Goal: Task Accomplishment & Management: Use online tool/utility

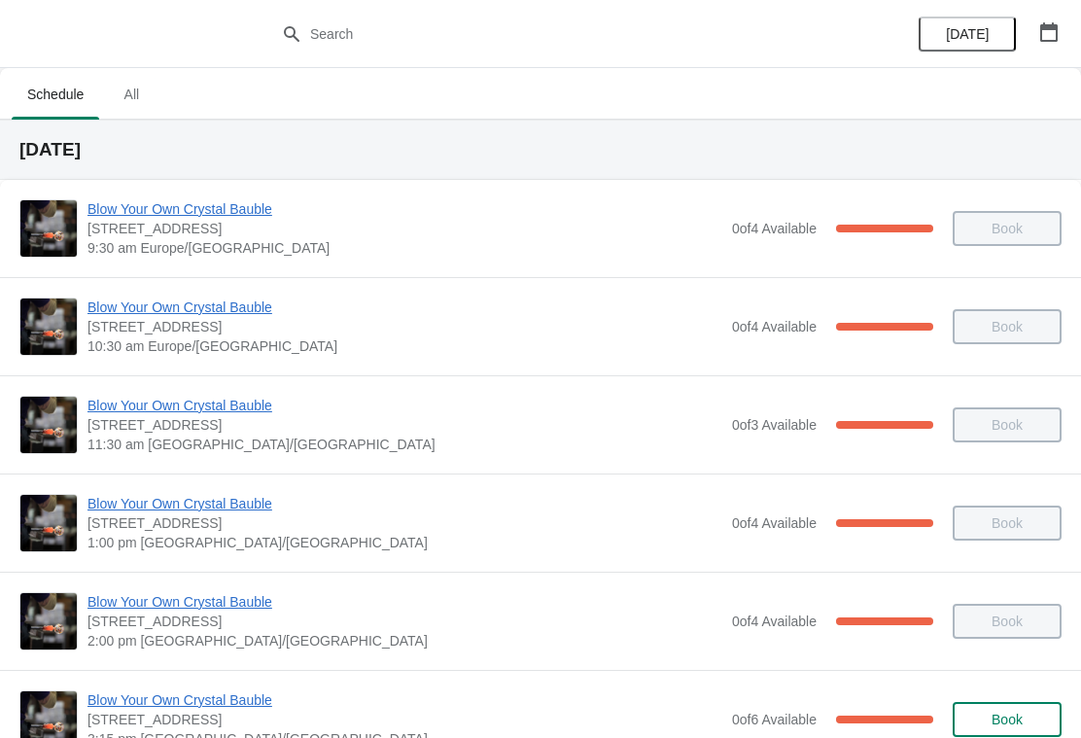
click at [216, 203] on span "Blow Your Own Crystal Bauble" at bounding box center [405, 208] width 635 height 19
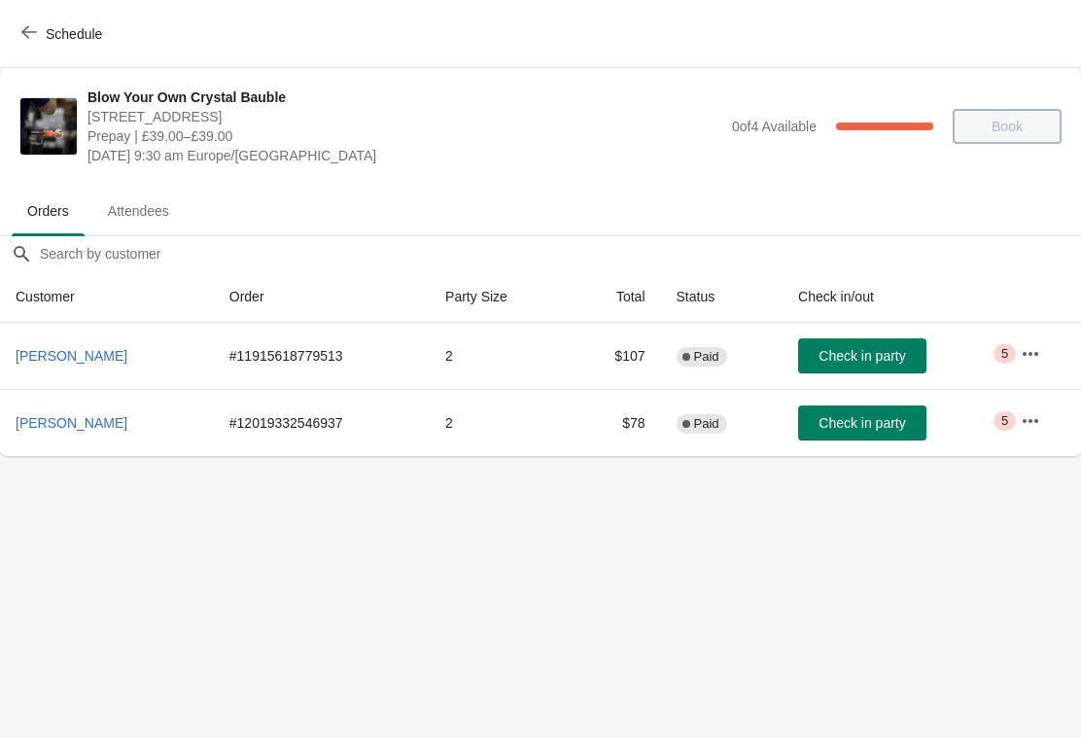
click at [870, 359] on span "Check in party" at bounding box center [862, 356] width 87 height 16
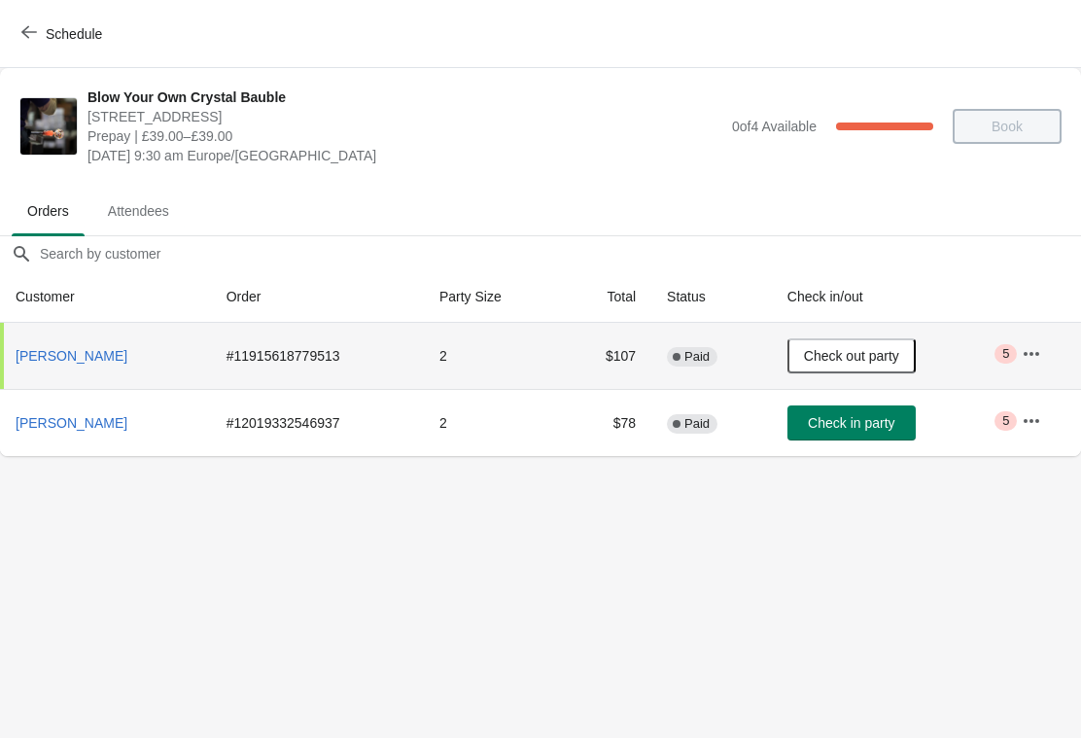
click at [862, 428] on span "Check in party" at bounding box center [851, 423] width 87 height 16
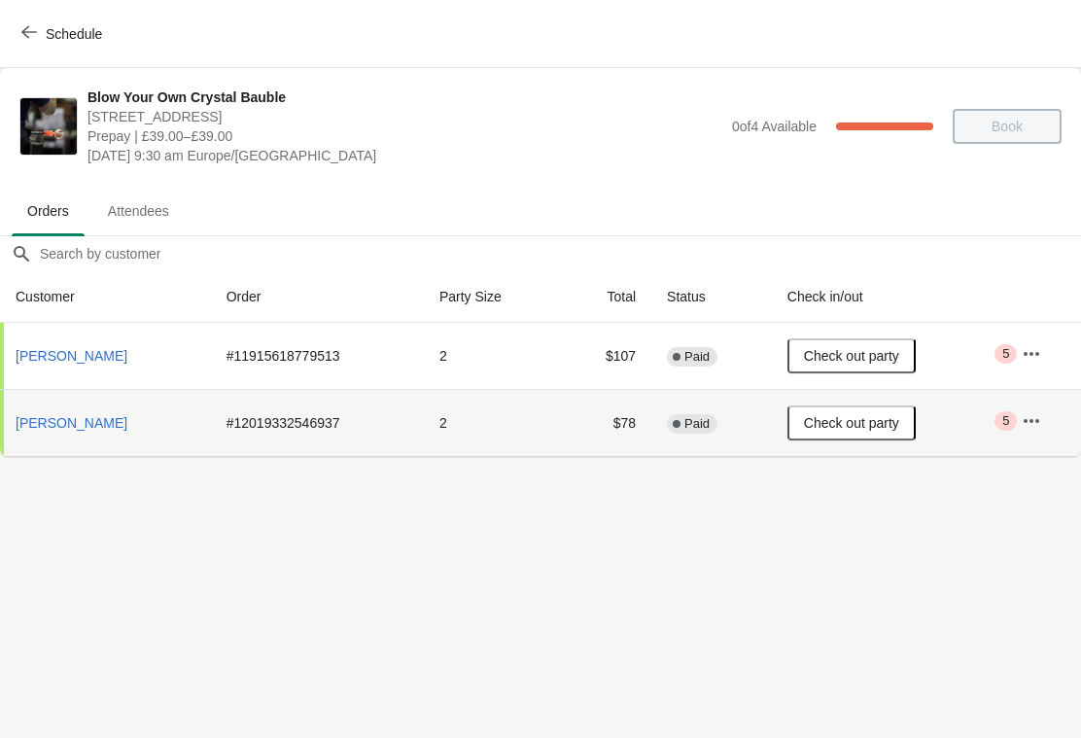
click at [12, 30] on button "Schedule" at bounding box center [64, 34] width 108 height 35
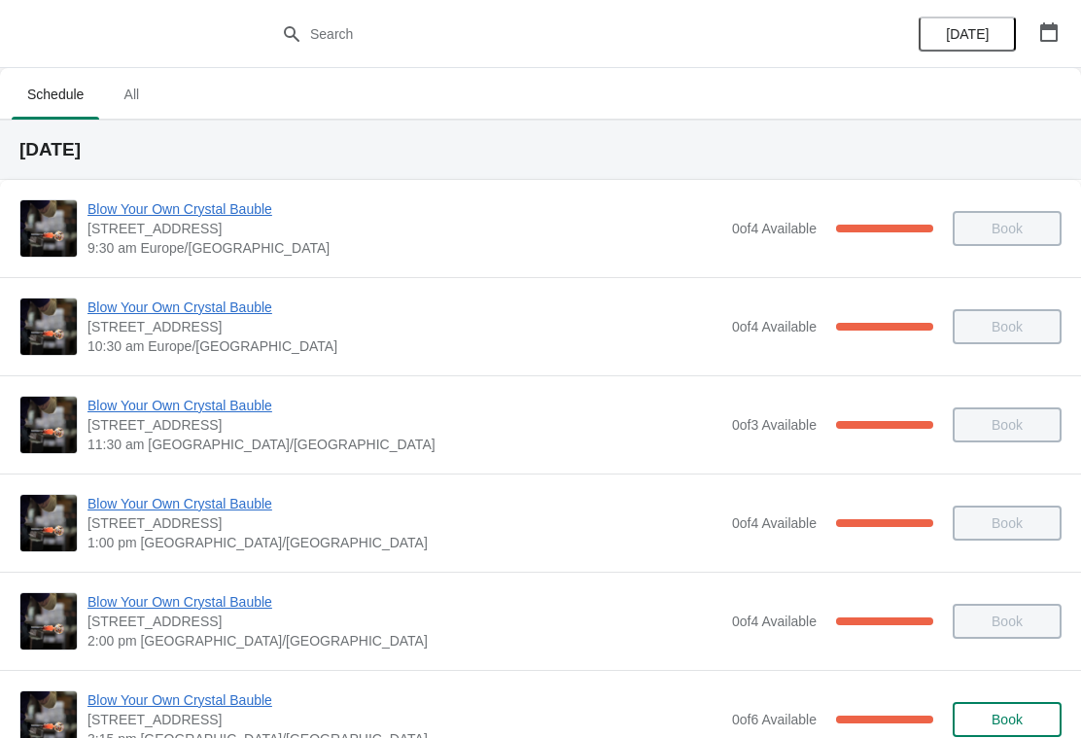
click at [240, 305] on span "Blow Your Own Crystal Bauble" at bounding box center [405, 307] width 635 height 19
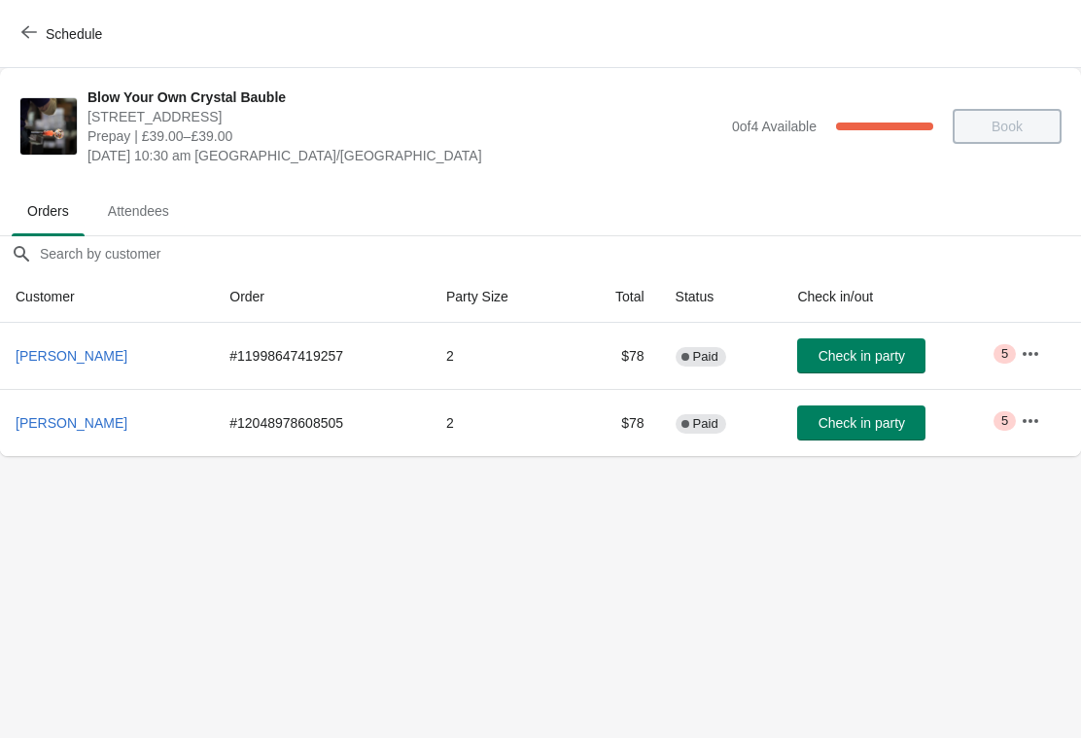
click at [857, 349] on span "Check in party" at bounding box center [862, 356] width 87 height 16
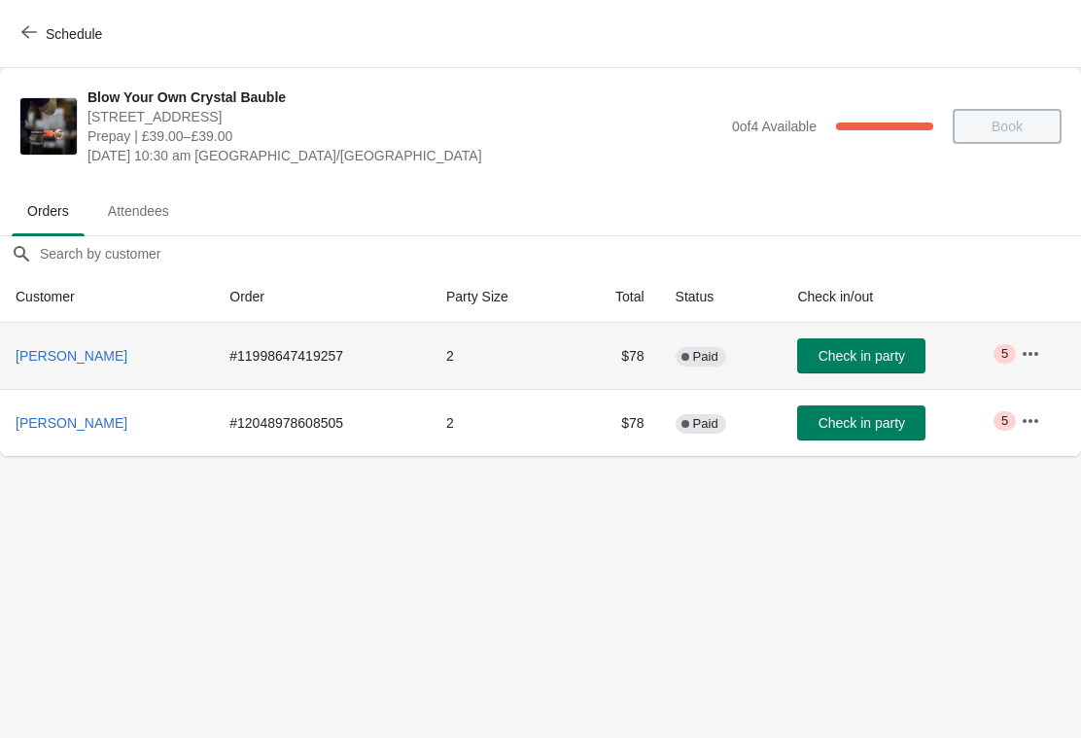
click at [864, 422] on span "Check in party" at bounding box center [862, 423] width 87 height 16
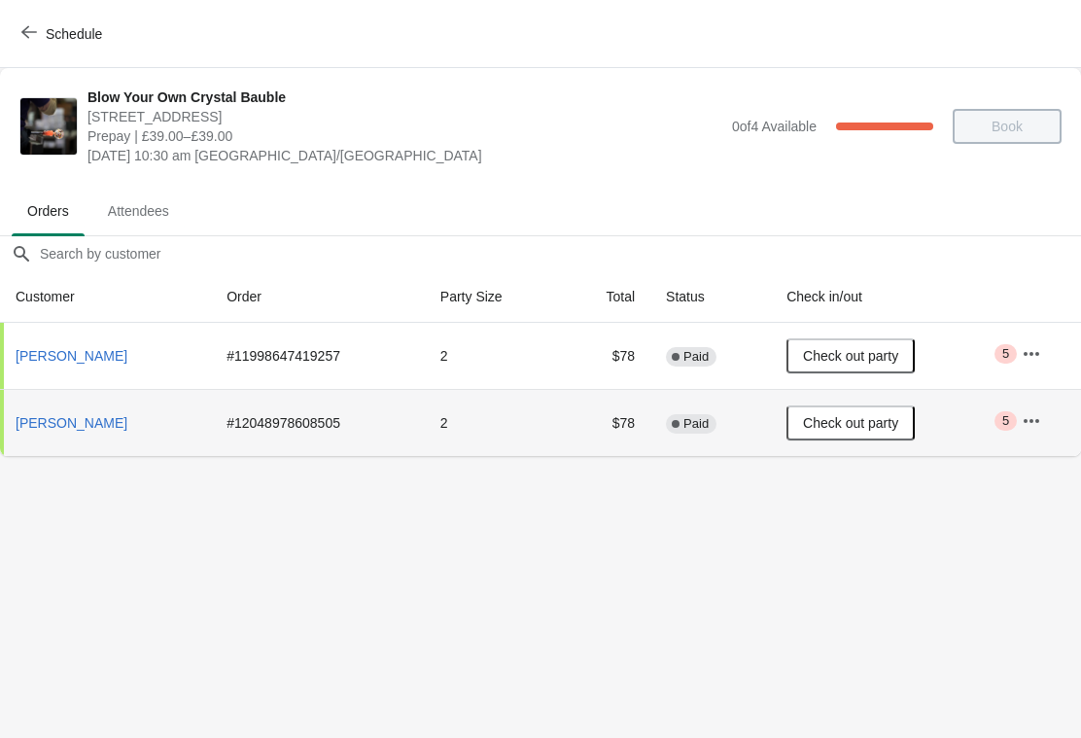
click at [20, 27] on button "Schedule" at bounding box center [64, 34] width 108 height 35
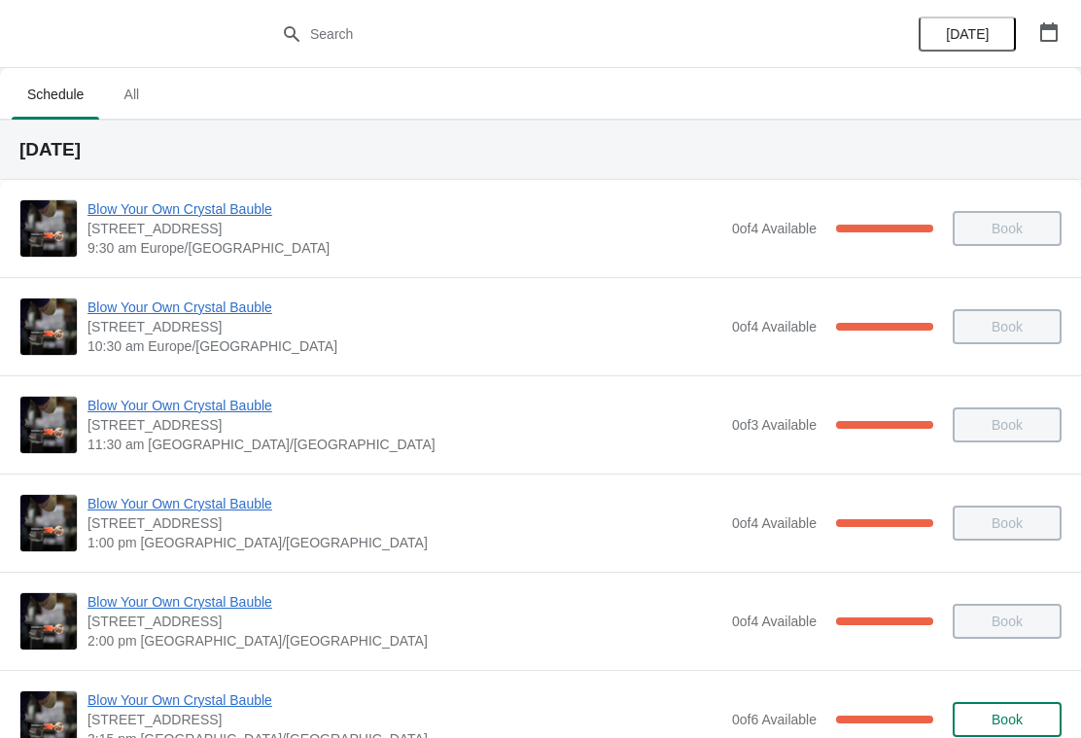
click at [206, 410] on span "Blow Your Own Crystal Bauble" at bounding box center [405, 405] width 635 height 19
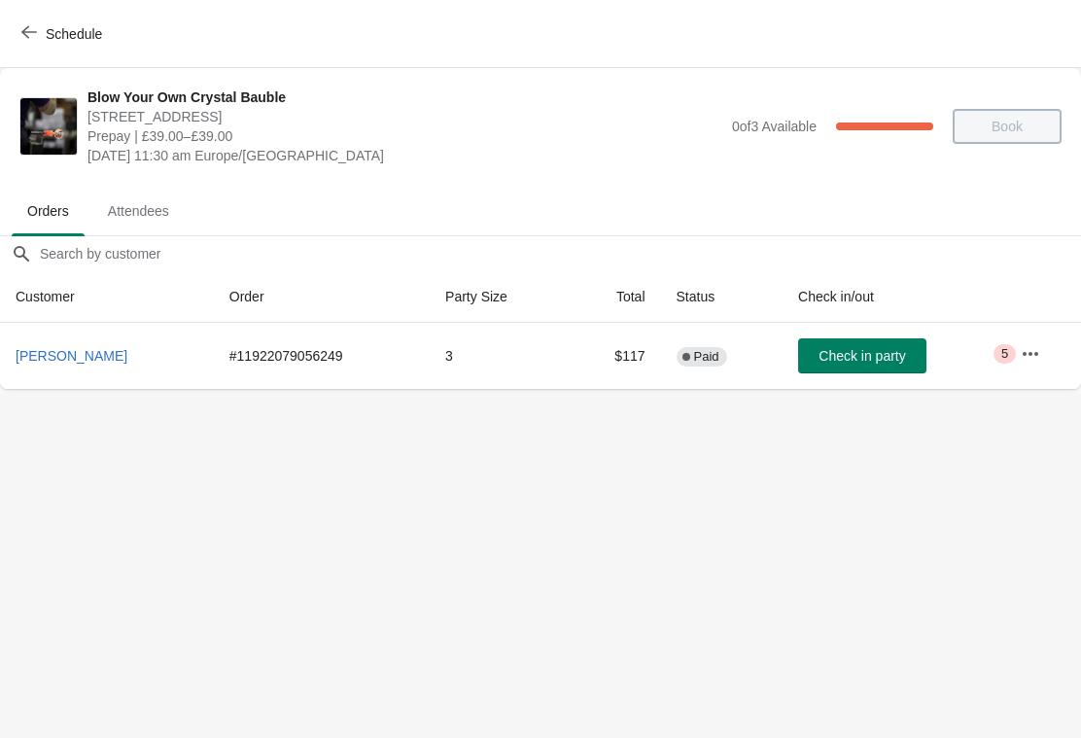
click at [874, 356] on span "Check in party" at bounding box center [862, 356] width 87 height 16
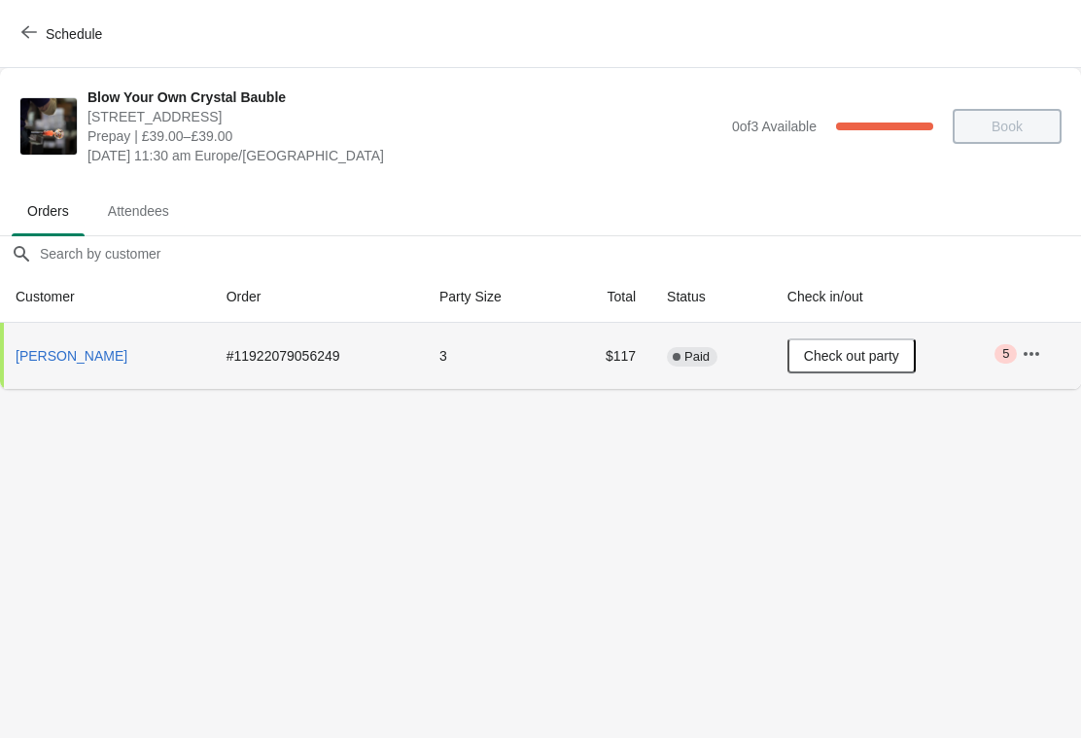
click at [29, 28] on icon "button" at bounding box center [29, 32] width 16 height 16
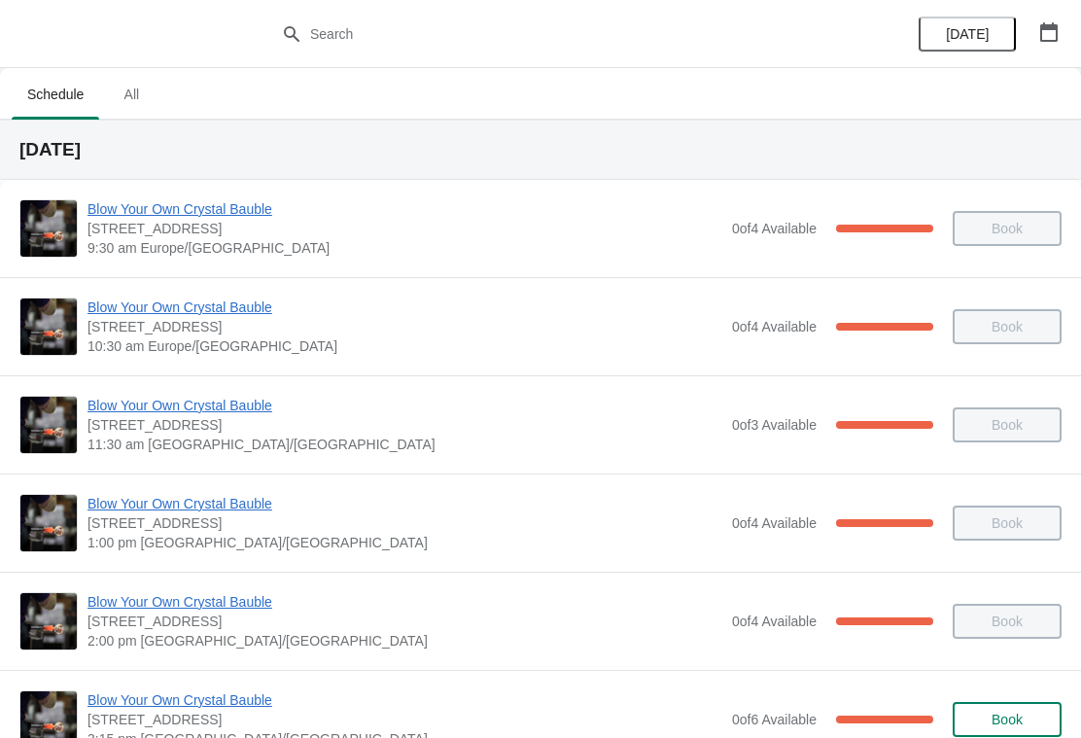
click at [198, 500] on span "Blow Your Own Crystal Bauble" at bounding box center [405, 503] width 635 height 19
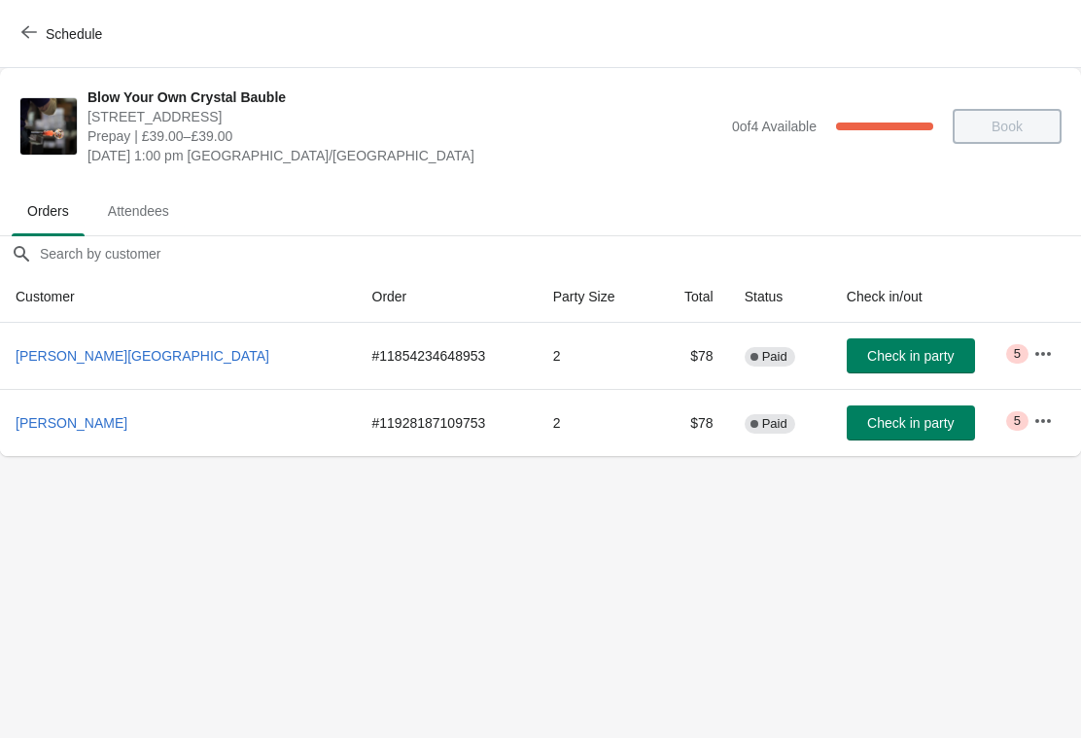
click at [860, 370] on button "Check in party" at bounding box center [911, 355] width 128 height 35
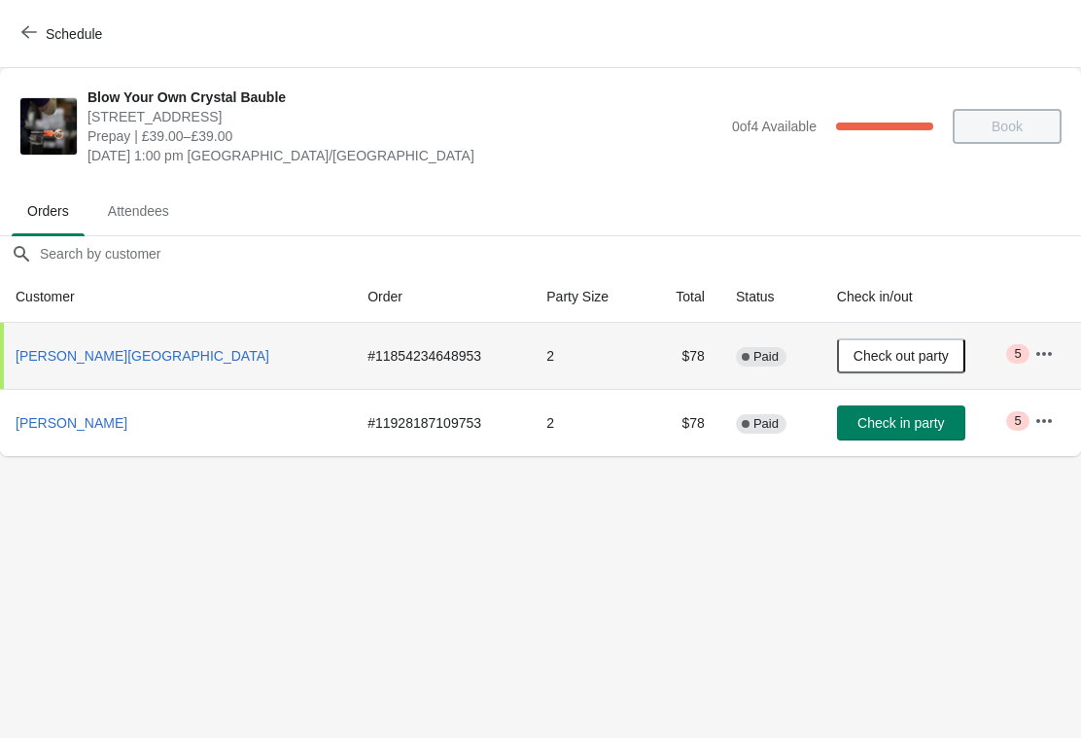
click at [866, 425] on span "Check in party" at bounding box center [901, 423] width 87 height 16
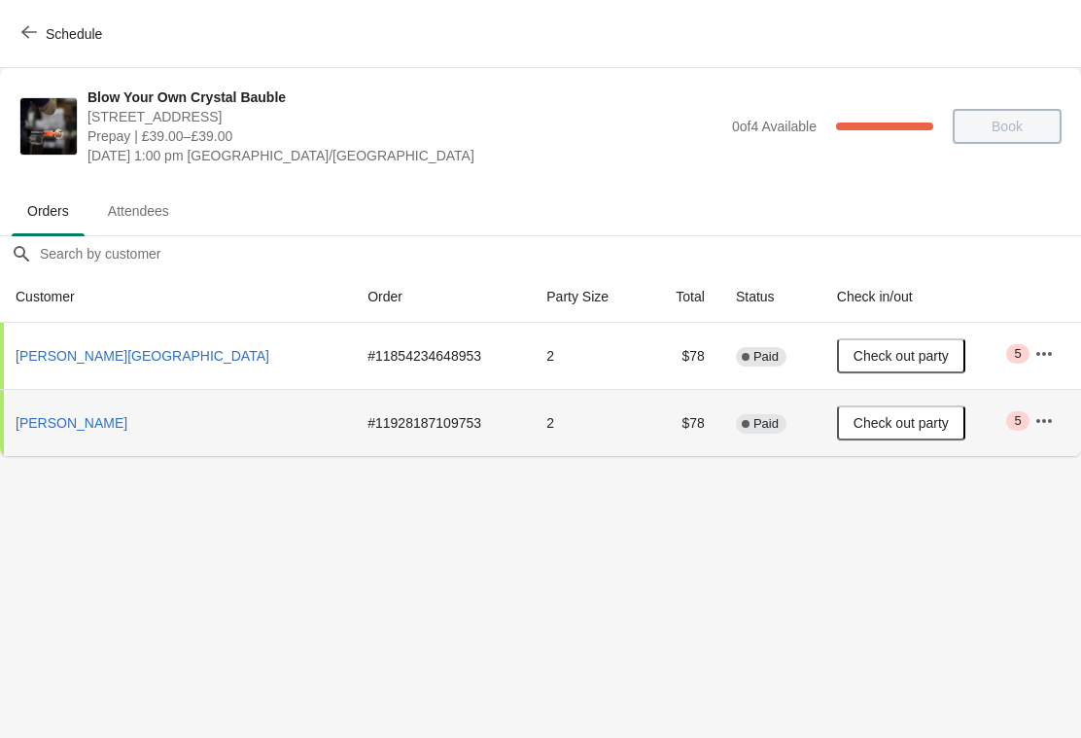
click at [30, 48] on button "Schedule" at bounding box center [64, 34] width 108 height 35
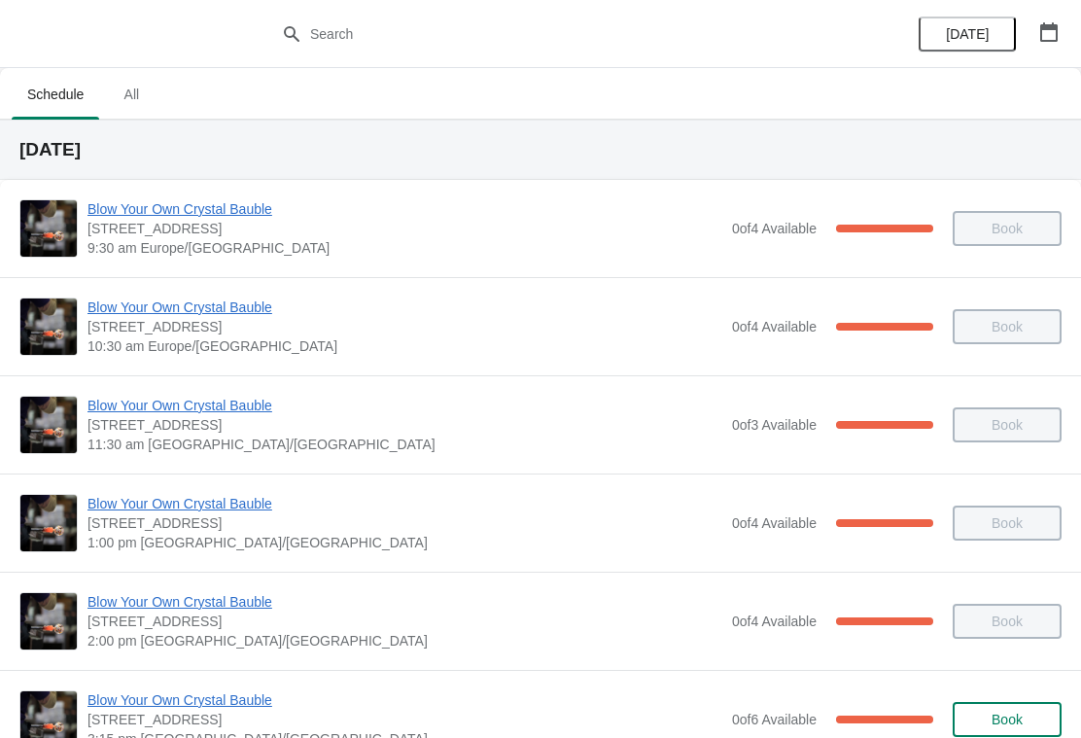
click at [226, 603] on span "Blow Your Own Crystal Bauble" at bounding box center [405, 601] width 635 height 19
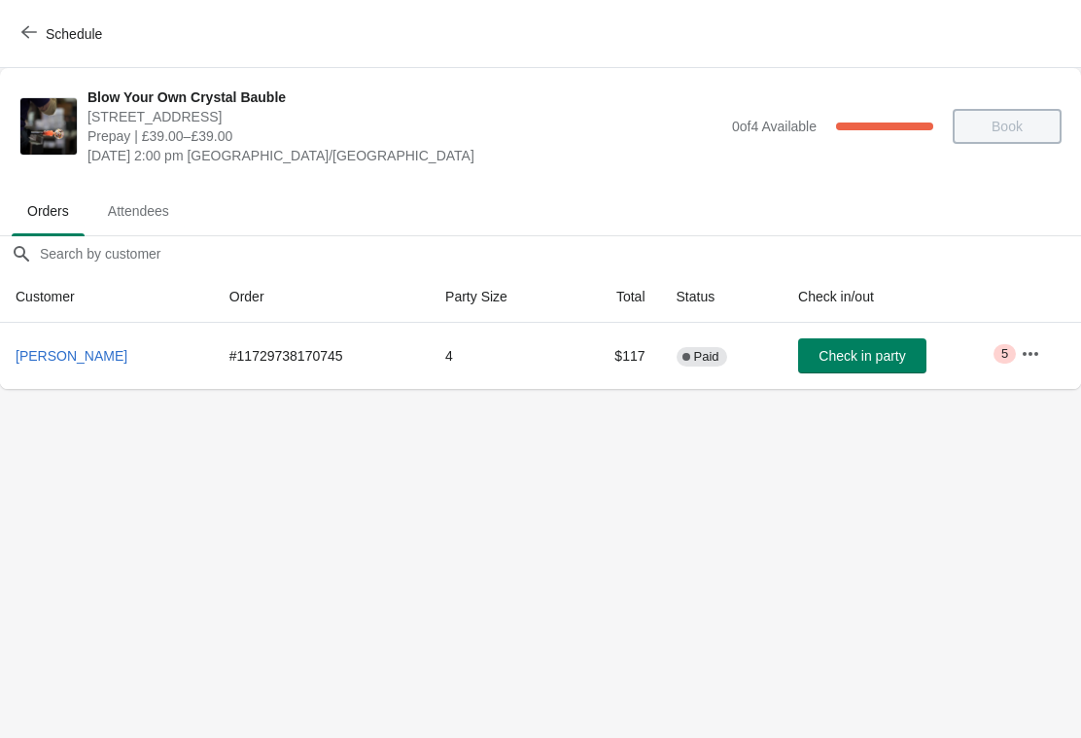
click at [823, 351] on span "Check in party" at bounding box center [862, 356] width 87 height 16
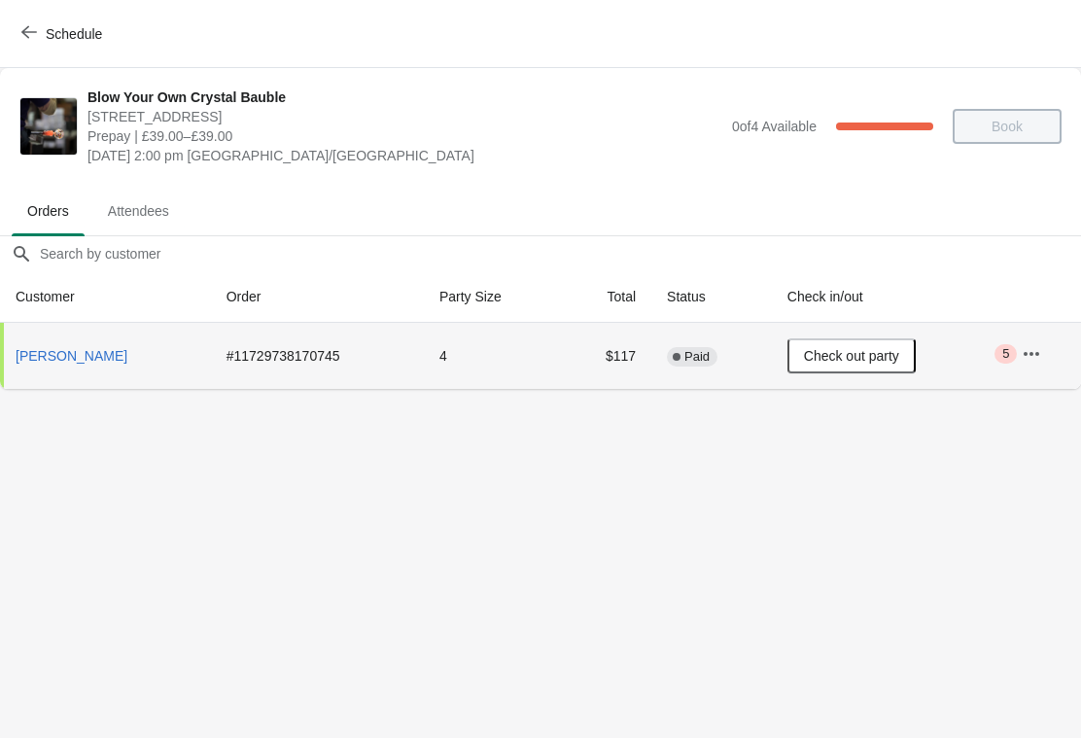
click at [23, 22] on button "Schedule" at bounding box center [64, 34] width 108 height 35
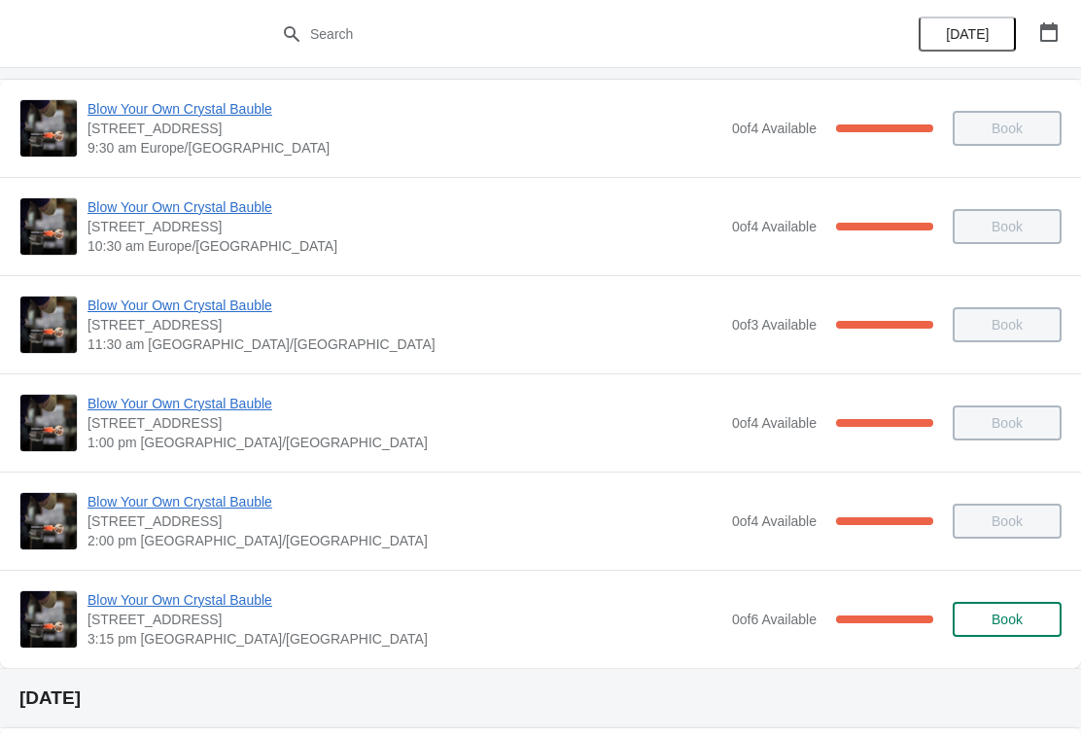
scroll to position [116, 0]
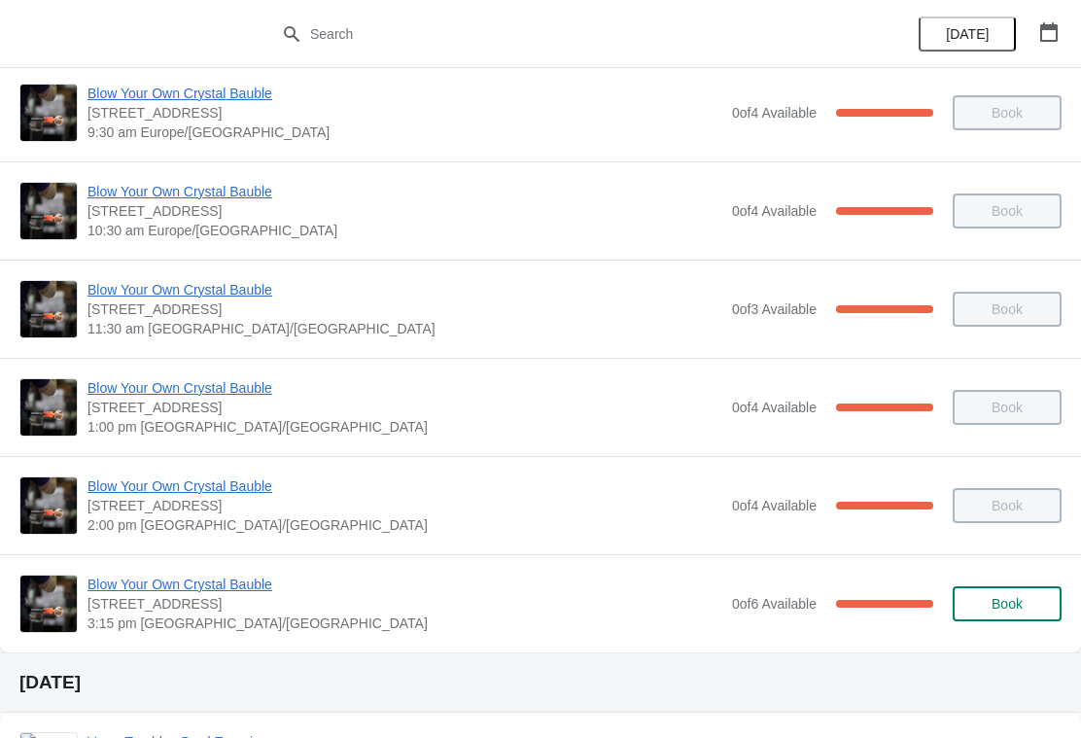
click at [228, 584] on span "Blow Your Own Crystal Bauble" at bounding box center [405, 584] width 635 height 19
